Goal: Transaction & Acquisition: Subscribe to service/newsletter

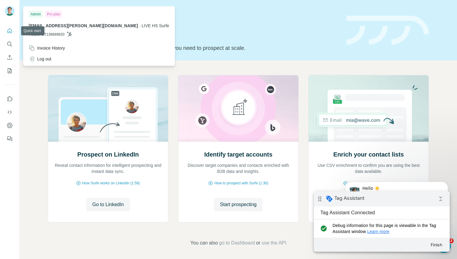
click at [9, 13] on img at bounding box center [10, 11] width 10 height 10
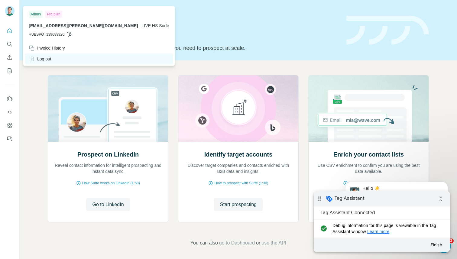
click at [48, 63] on div "Log out" at bounding box center [99, 59] width 148 height 11
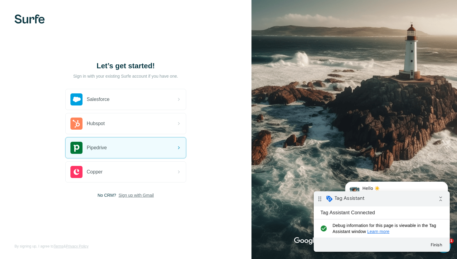
click at [144, 196] on span "Sign up with Gmail" at bounding box center [136, 195] width 35 height 6
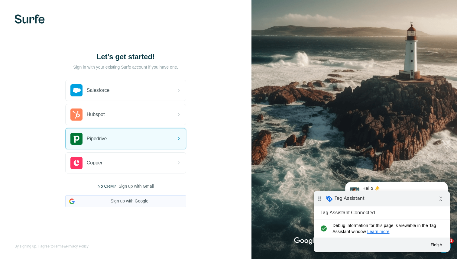
click at [139, 202] on button "Sign up with Google" at bounding box center [125, 201] width 121 height 12
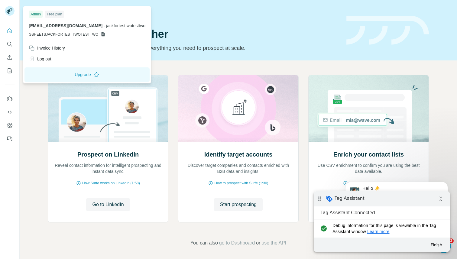
click at [11, 8] on icon at bounding box center [10, 9] width 5 height 2
click at [35, 59] on div "Log out" at bounding box center [40, 59] width 23 height 6
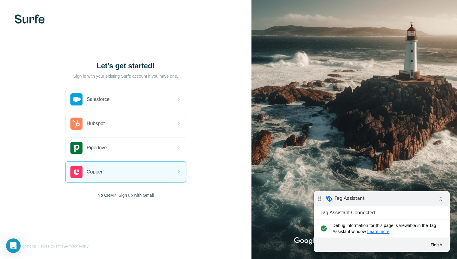
click at [142, 197] on span "Sign up with Gmail" at bounding box center [136, 195] width 35 height 6
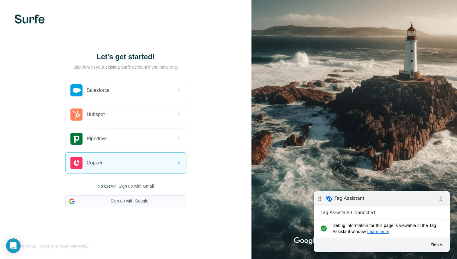
click at [130, 204] on button "Sign up with Google" at bounding box center [125, 201] width 121 height 12
